Goal: Task Accomplishment & Management: Manage account settings

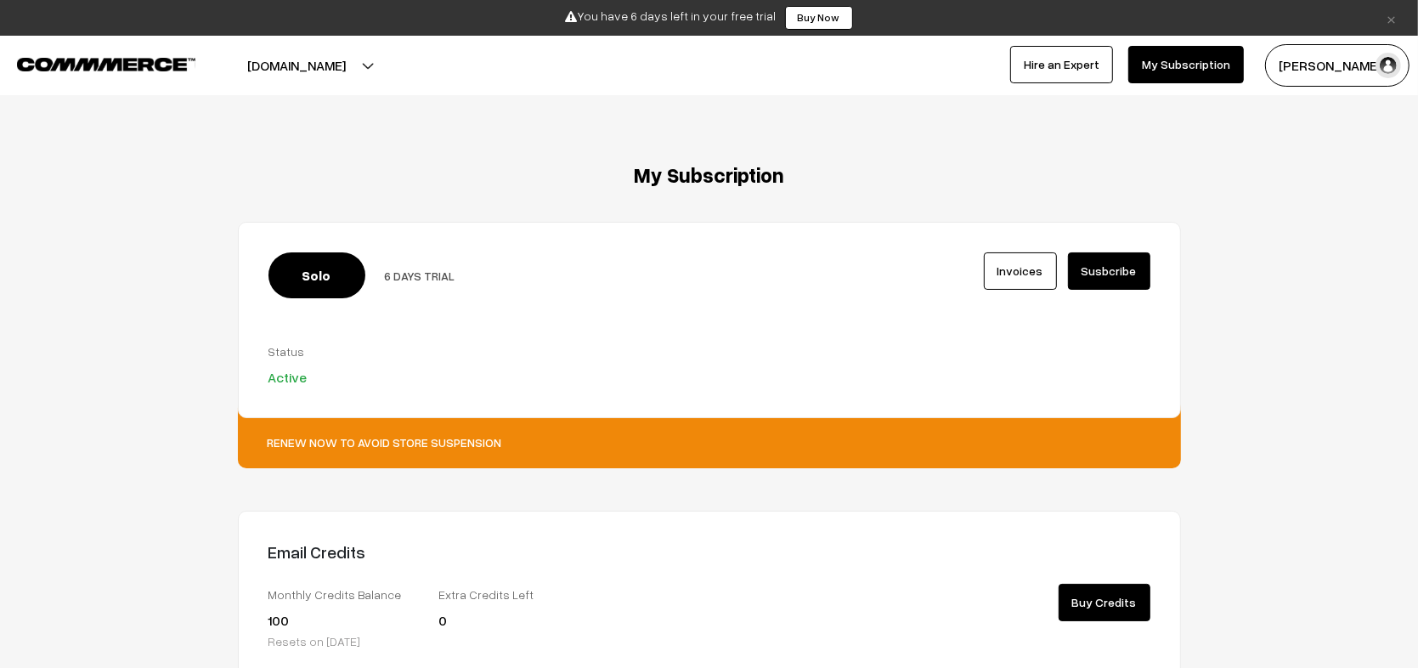
click at [403, 276] on span "6 DAYS TRIAL" at bounding box center [420, 275] width 71 height 14
click at [447, 278] on span "6 DAYS TRIAL" at bounding box center [420, 275] width 71 height 14
drag, startPoint x: 463, startPoint y: 277, endPoint x: 375, endPoint y: 271, distance: 88.5
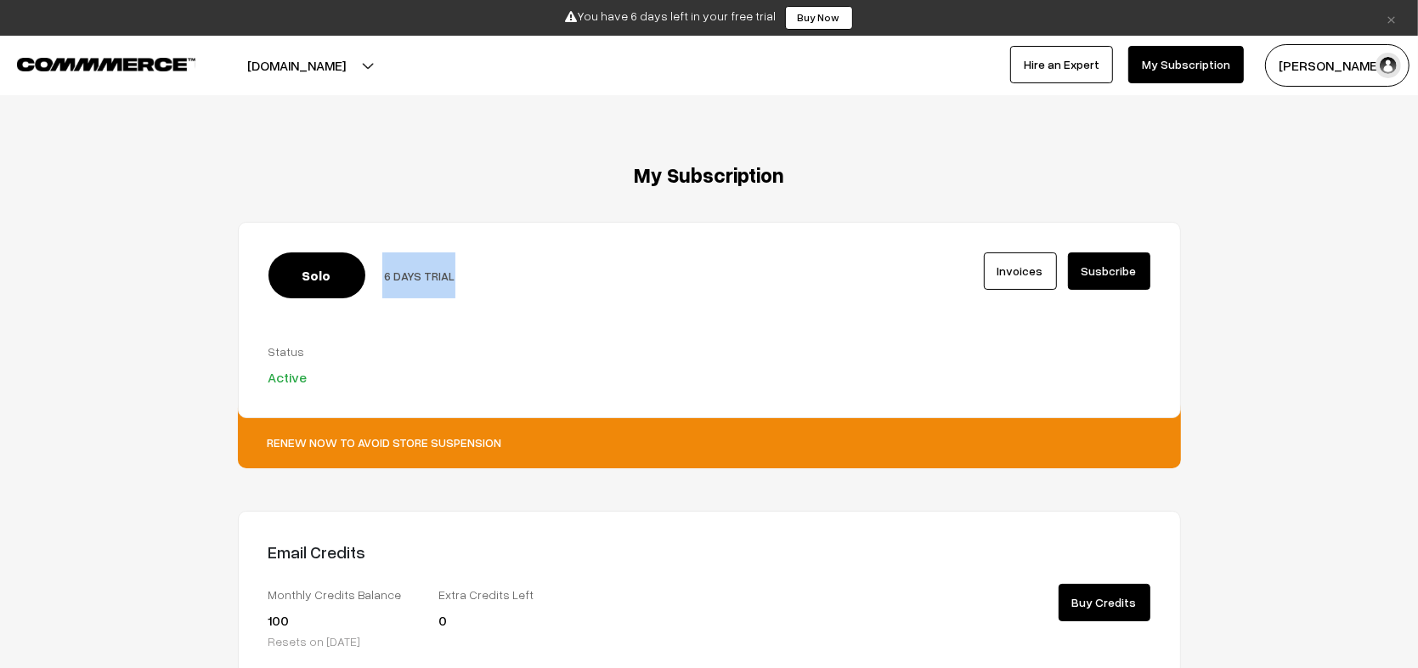
click at [375, 271] on div "Solo 6 DAYS TRIAL" at bounding box center [520, 275] width 504 height 46
click at [486, 275] on div "Solo 6 DAYS TRIAL" at bounding box center [520, 275] width 504 height 46
